Goal: Task Accomplishment & Management: Manage account settings

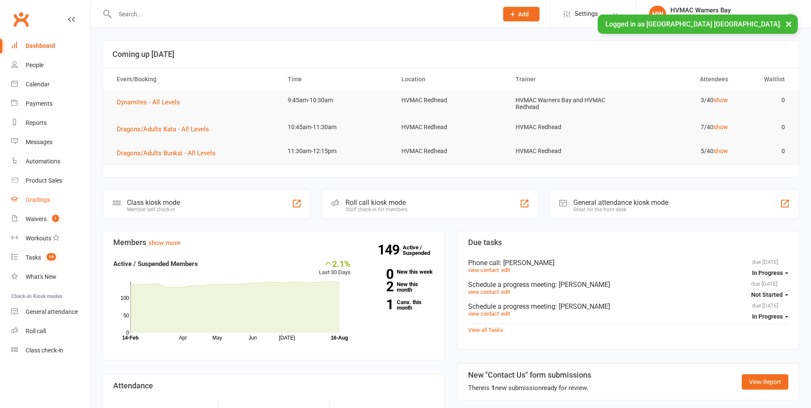
click at [33, 195] on link "Gradings" at bounding box center [50, 199] width 79 height 19
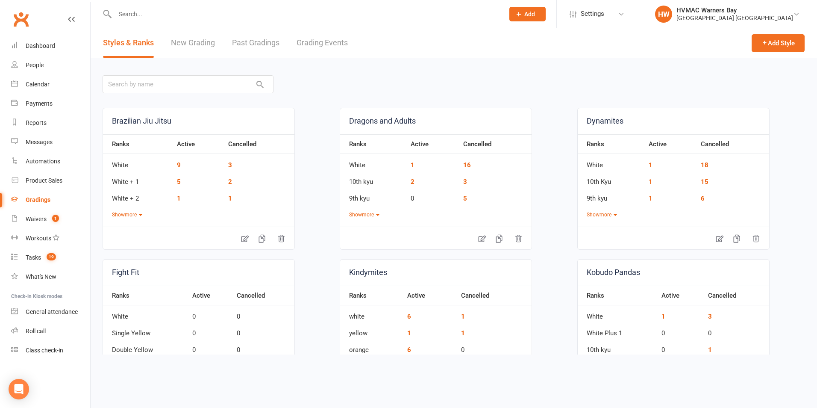
click at [319, 37] on link "Grading Events" at bounding box center [322, 42] width 51 height 29
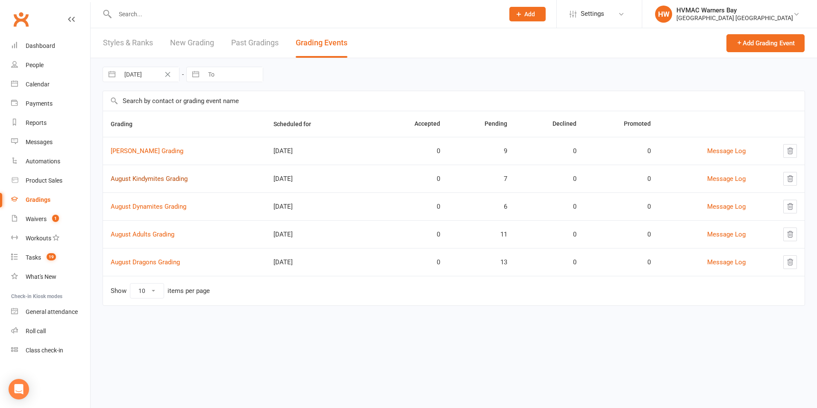
click at [165, 177] on link "August Kindymites Grading" at bounding box center [149, 179] width 77 height 8
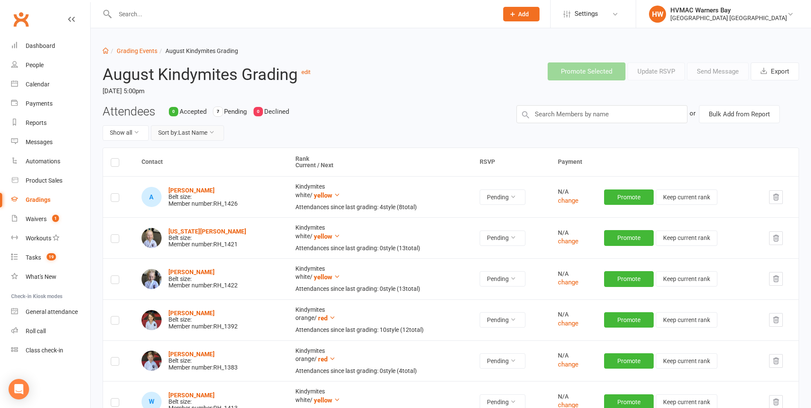
click at [174, 132] on button "Sort by: Last Name" at bounding box center [187, 132] width 73 height 15
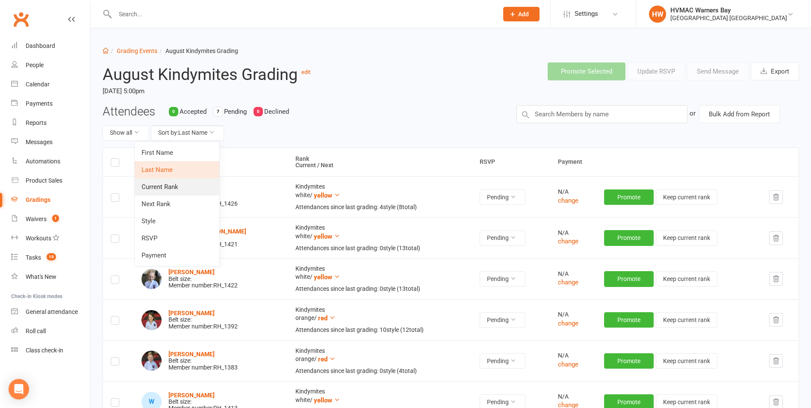
click at [162, 189] on link "Current Rank" at bounding box center [177, 186] width 85 height 17
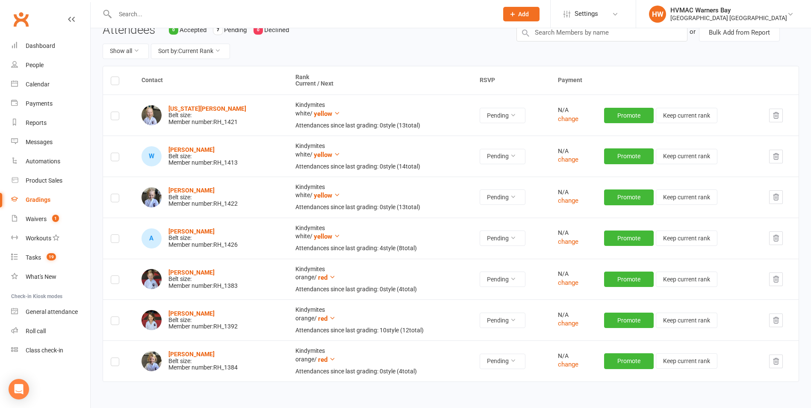
scroll to position [85, 0]
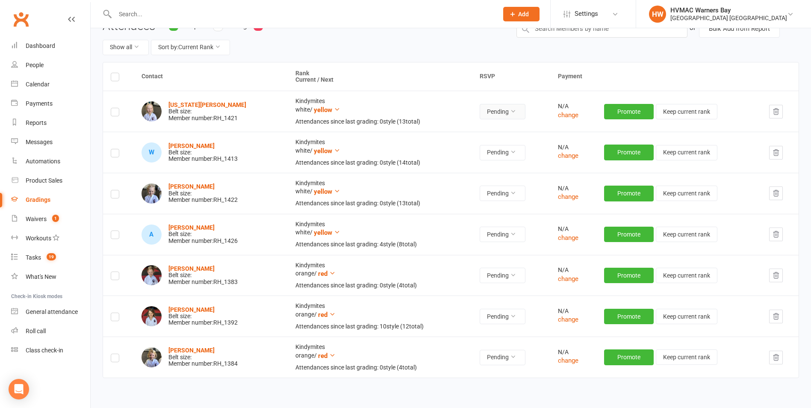
click at [489, 114] on button "Pending" at bounding box center [502, 111] width 46 height 15
click at [488, 131] on link "Accepted" at bounding box center [474, 131] width 85 height 17
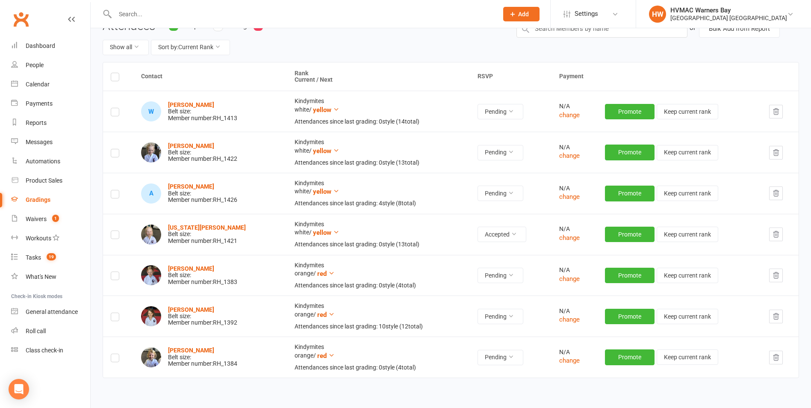
click at [497, 178] on td "Pending" at bounding box center [511, 193] width 82 height 41
click at [499, 232] on button "Accepted" at bounding box center [501, 233] width 49 height 15
click at [497, 234] on button "Accepted" at bounding box center [501, 233] width 49 height 15
click at [487, 151] on button "Pending" at bounding box center [500, 152] width 46 height 15
click at [477, 171] on link "Accepted" at bounding box center [471, 172] width 85 height 17
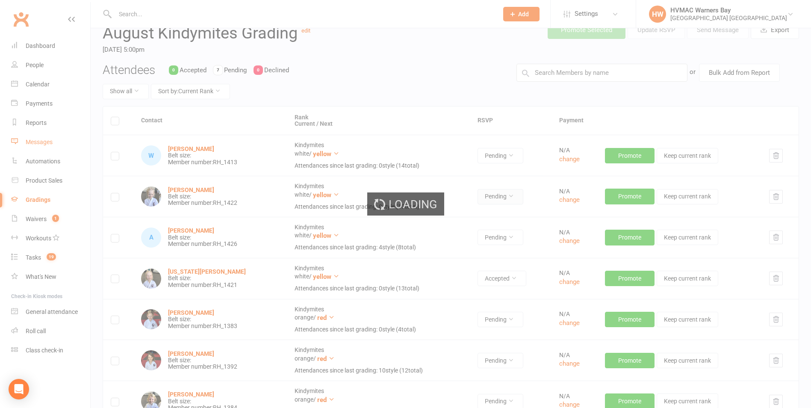
scroll to position [0, 0]
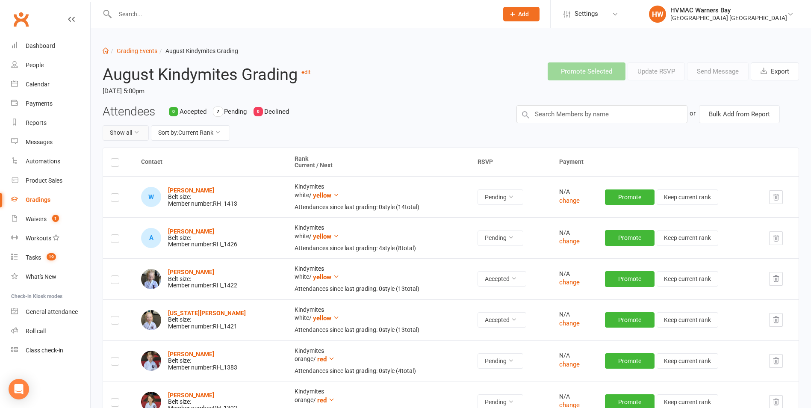
click at [122, 126] on button "Show all" at bounding box center [126, 132] width 46 height 15
click at [124, 197] on link "Pending only" at bounding box center [145, 203] width 85 height 17
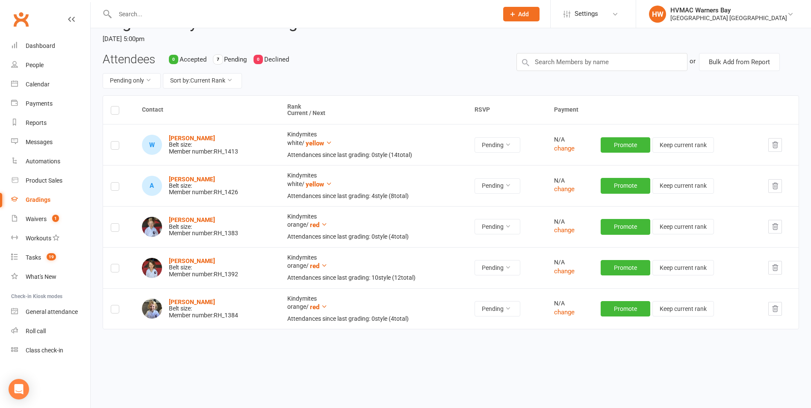
scroll to position [53, 0]
click at [773, 309] on icon "button" at bounding box center [775, 308] width 8 height 8
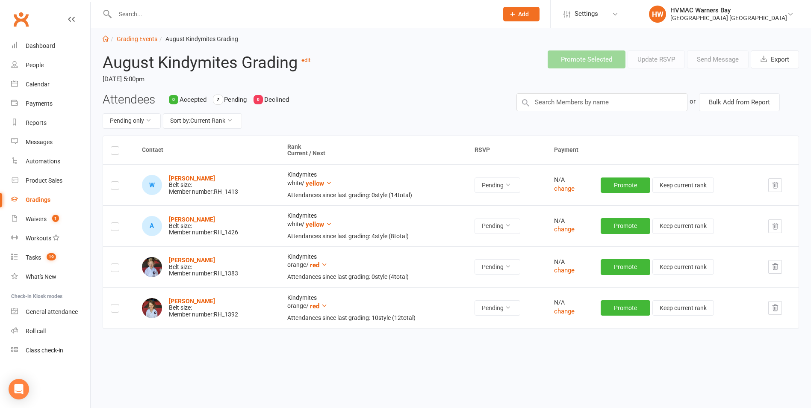
scroll to position [12, 0]
click at [775, 267] on icon "button" at bounding box center [775, 267] width 6 height 6
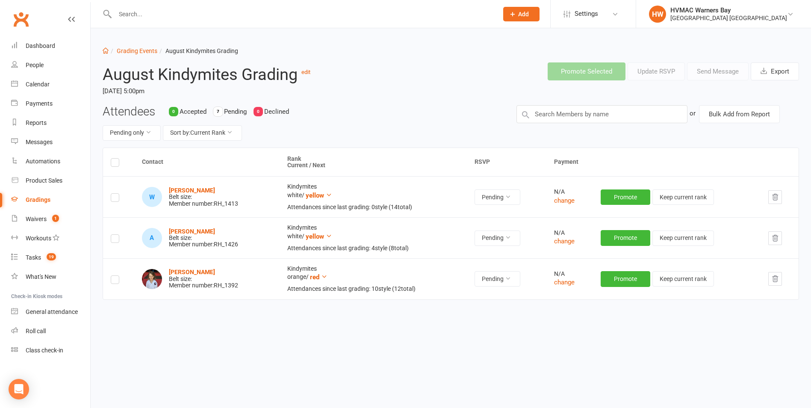
scroll to position [0, 0]
click at [135, 50] on link "Grading Events" at bounding box center [137, 50] width 41 height 7
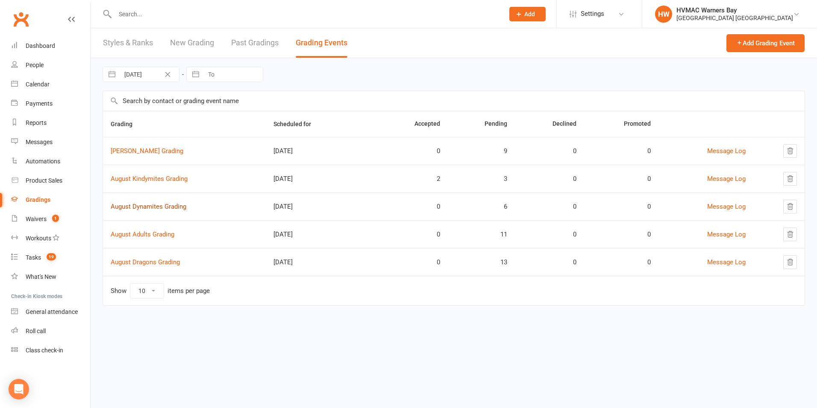
click at [165, 206] on link "August Dynamites Grading" at bounding box center [149, 207] width 76 height 8
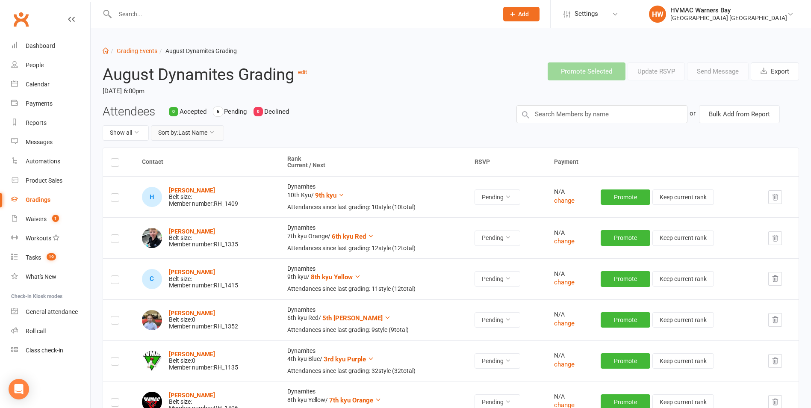
click at [190, 129] on button "Sort by: Last Name" at bounding box center [187, 132] width 73 height 15
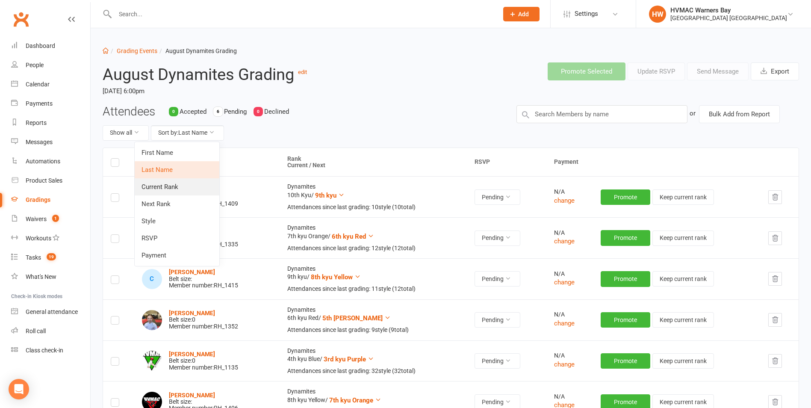
click at [166, 182] on link "Current Rank" at bounding box center [177, 186] width 85 height 17
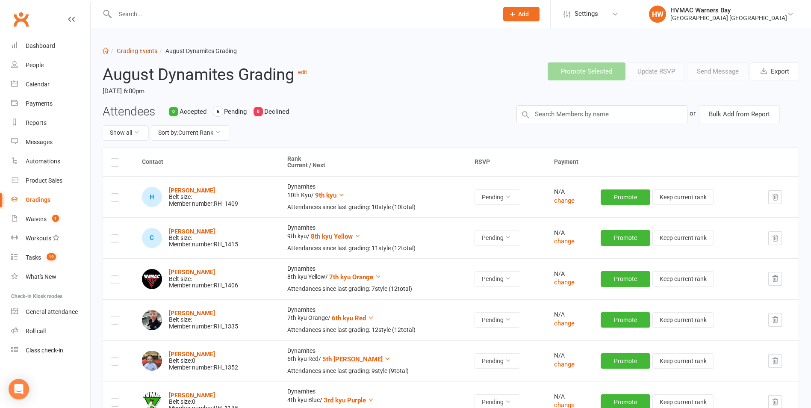
click at [124, 53] on link "Grading Events" at bounding box center [137, 50] width 41 height 7
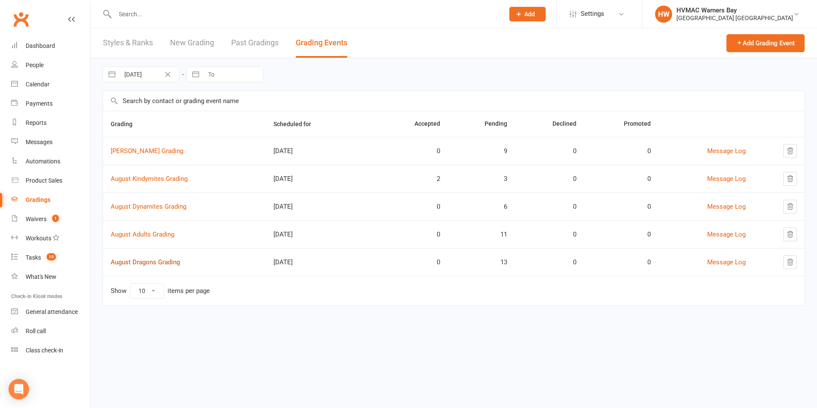
click at [151, 262] on link "August Dragons Grading" at bounding box center [145, 262] width 69 height 8
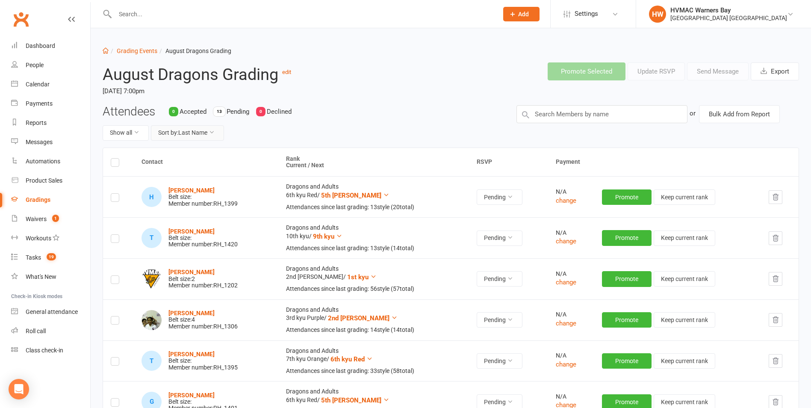
click at [189, 127] on button "Sort by: Last Name" at bounding box center [187, 132] width 73 height 15
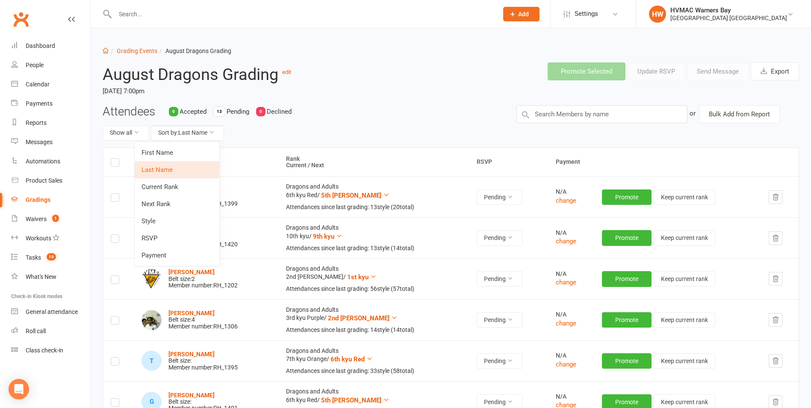
click at [166, 180] on link "Current Rank" at bounding box center [177, 186] width 85 height 17
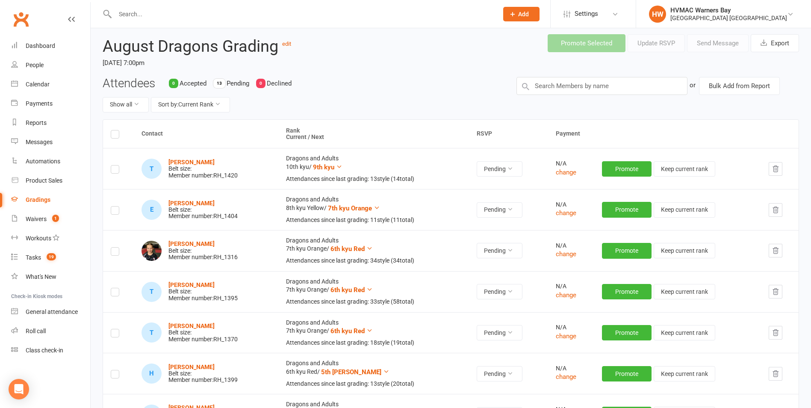
scroll to position [43, 0]
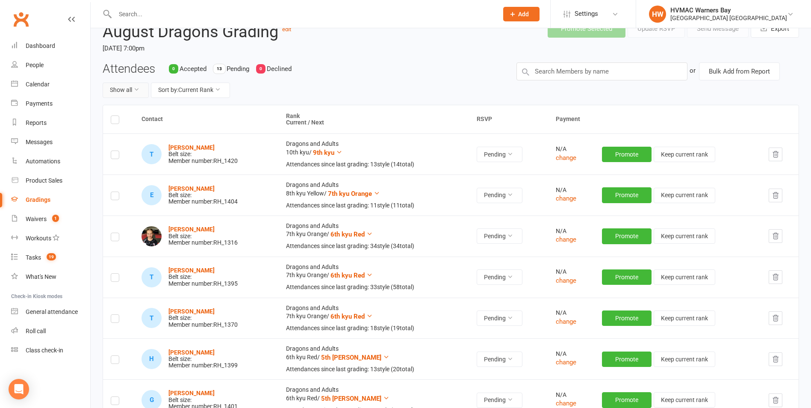
click at [129, 87] on button "Show all" at bounding box center [126, 89] width 46 height 15
click at [131, 156] on link "Pending only" at bounding box center [145, 161] width 85 height 17
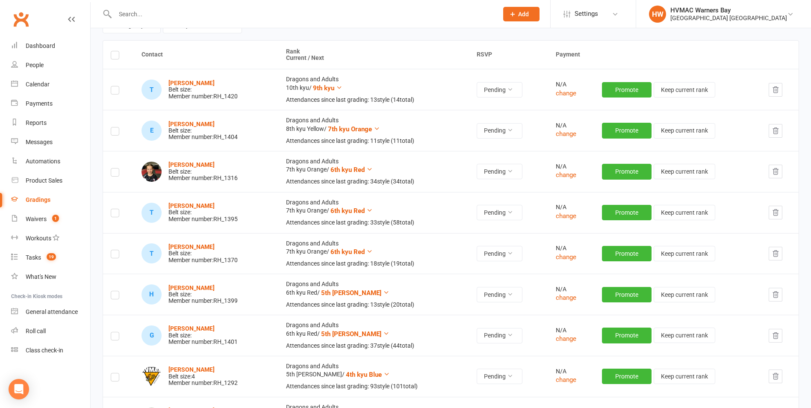
scroll to position [128, 0]
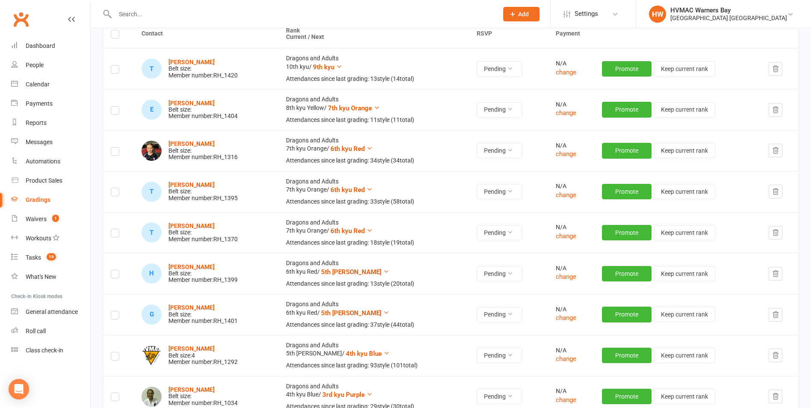
click at [770, 154] on button "button" at bounding box center [775, 151] width 14 height 14
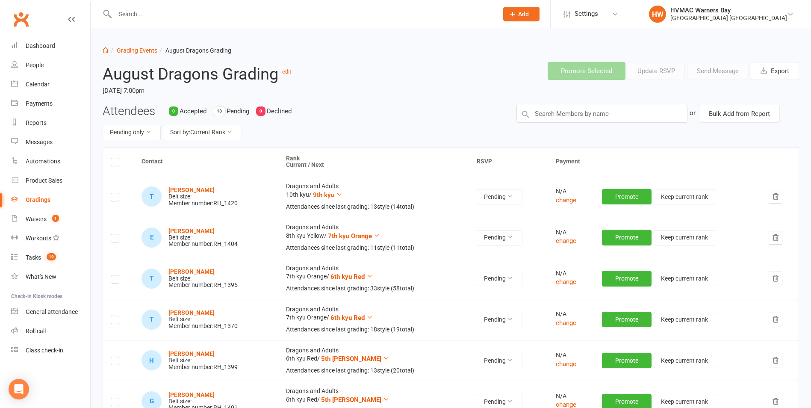
scroll to position [0, 0]
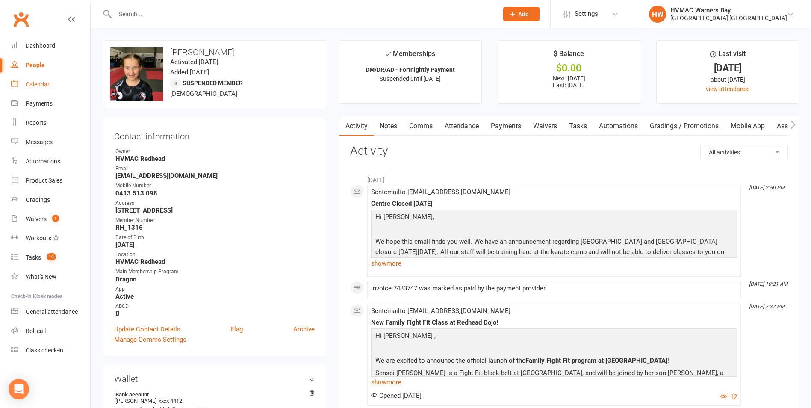
click at [44, 80] on link "Calendar" at bounding box center [50, 84] width 79 height 19
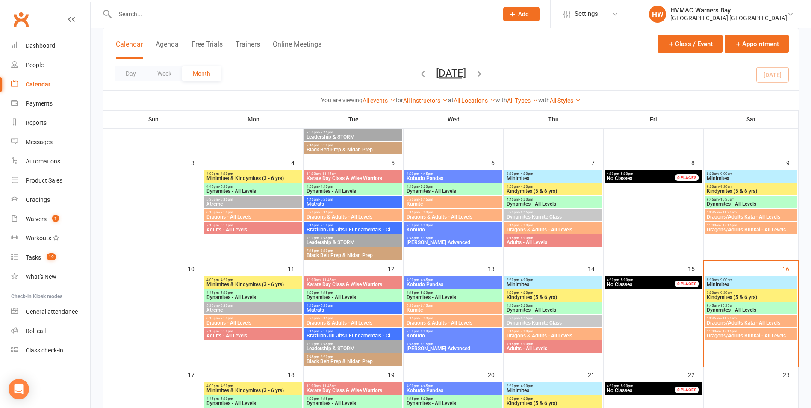
scroll to position [171, 0]
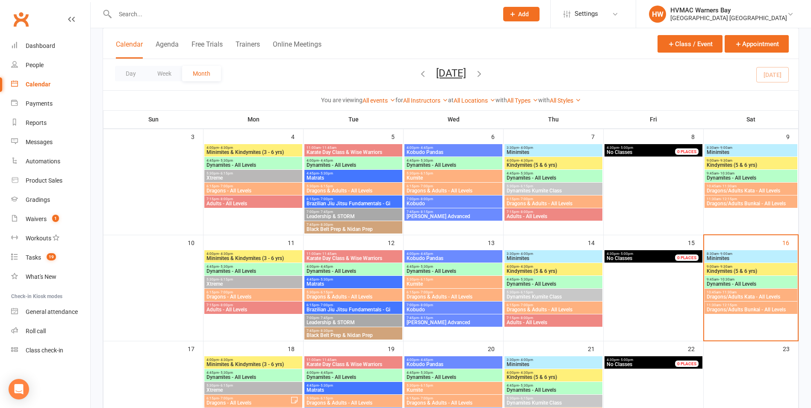
click at [740, 292] on span "10:45am - 11:30am" at bounding box center [750, 292] width 89 height 4
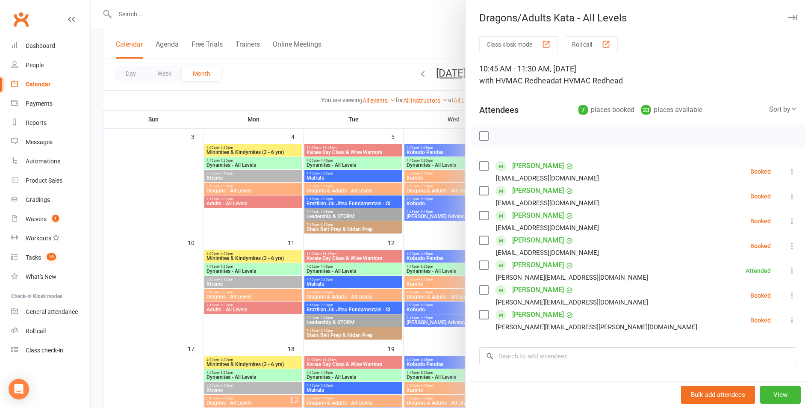
click at [443, 269] on div at bounding box center [451, 204] width 720 height 408
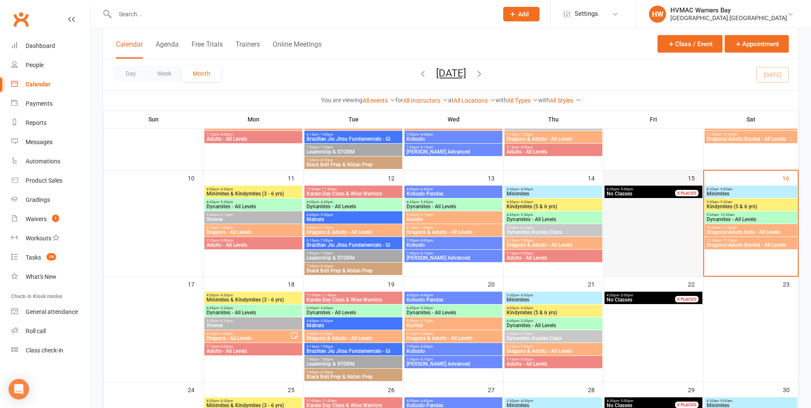
scroll to position [232, 0]
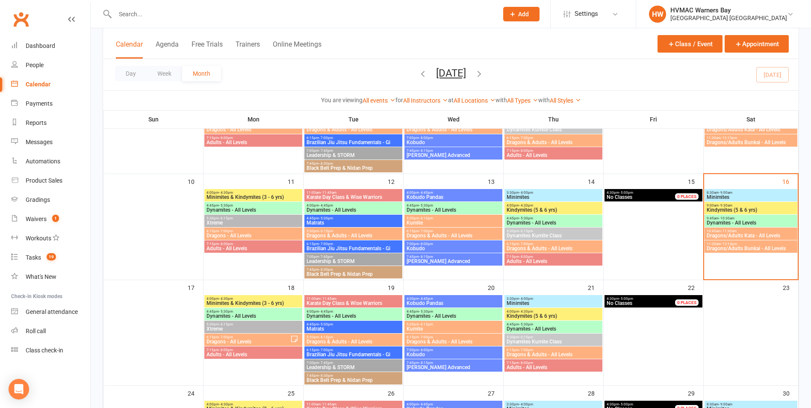
click at [768, 231] on span "10:45am - 11:30am" at bounding box center [750, 231] width 89 height 4
